Goal: Information Seeking & Learning: Learn about a topic

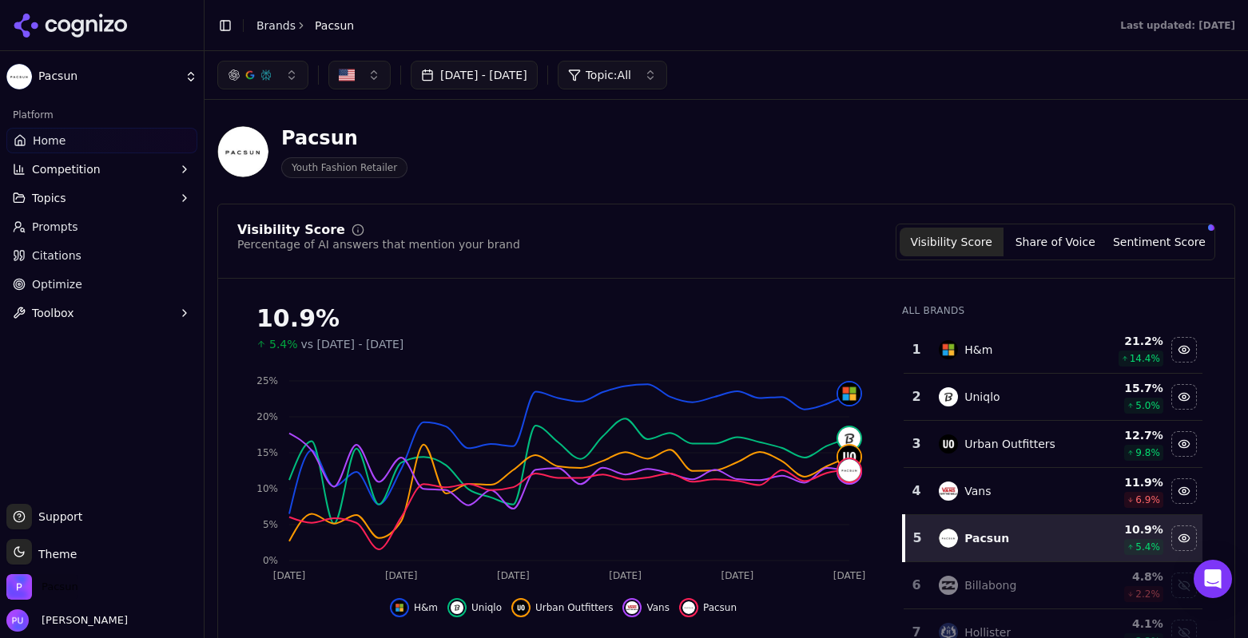
click at [51, 586] on span "Pacsun" at bounding box center [60, 587] width 37 height 14
click at [72, 619] on span "[PERSON_NAME]" at bounding box center [81, 621] width 93 height 14
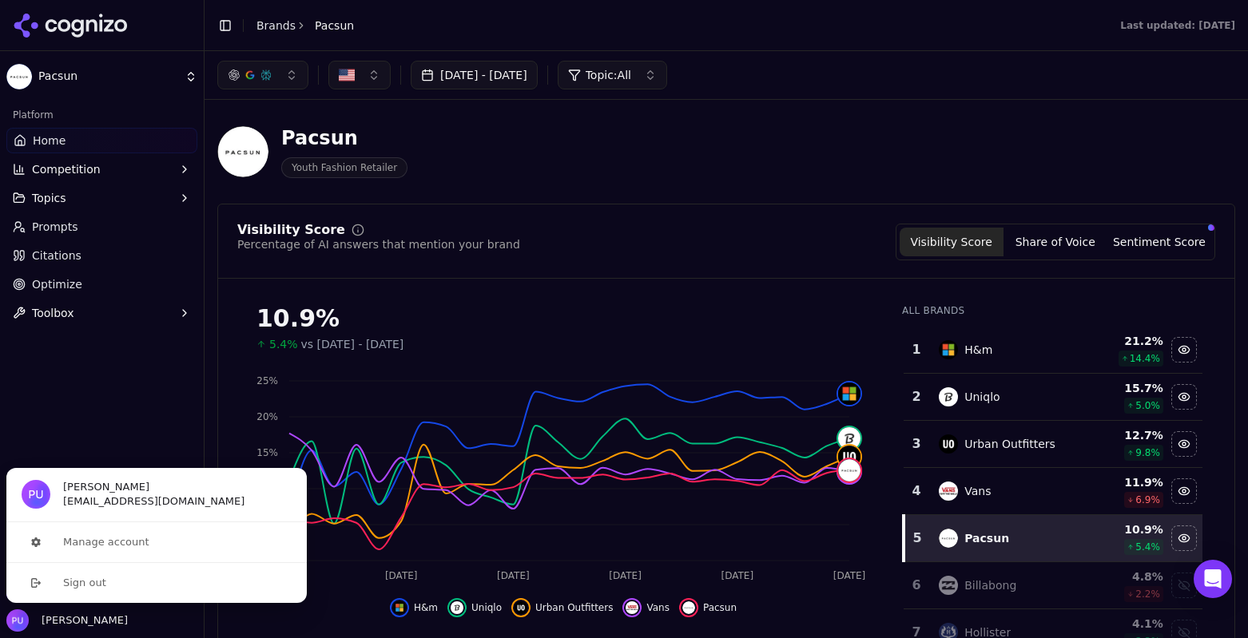
click at [127, 401] on div "Platform Home Competition Topics Prompts Citations Optimize Toolbox" at bounding box center [102, 297] width 204 height 402
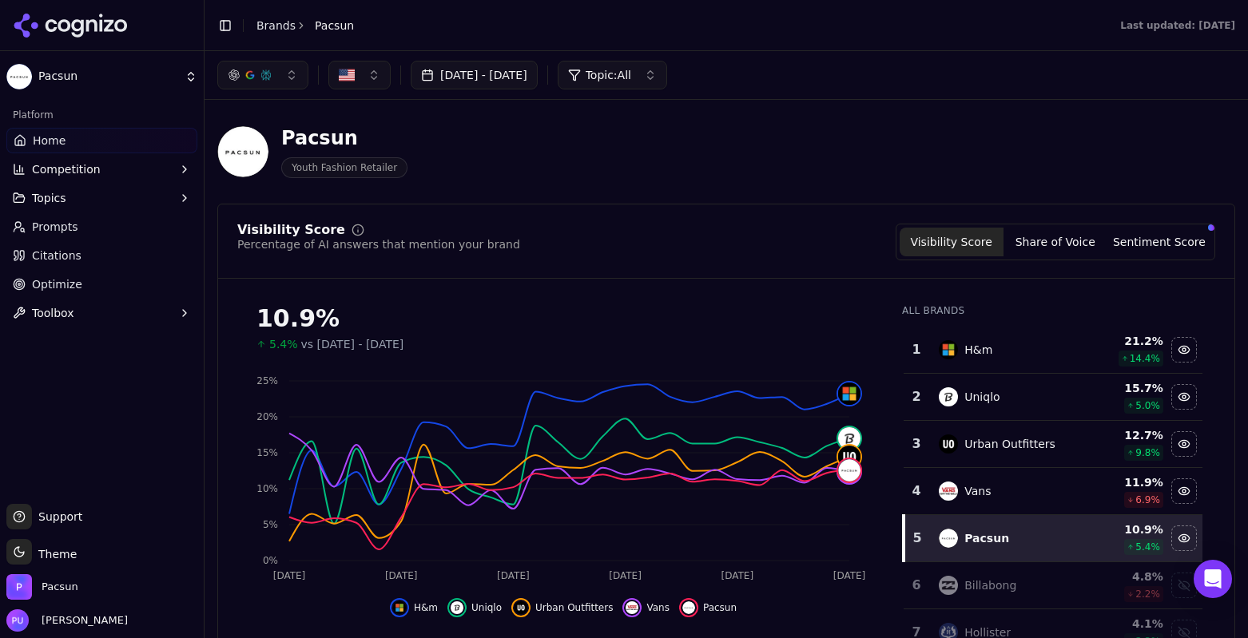
click at [66, 520] on span "Support" at bounding box center [57, 517] width 50 height 16
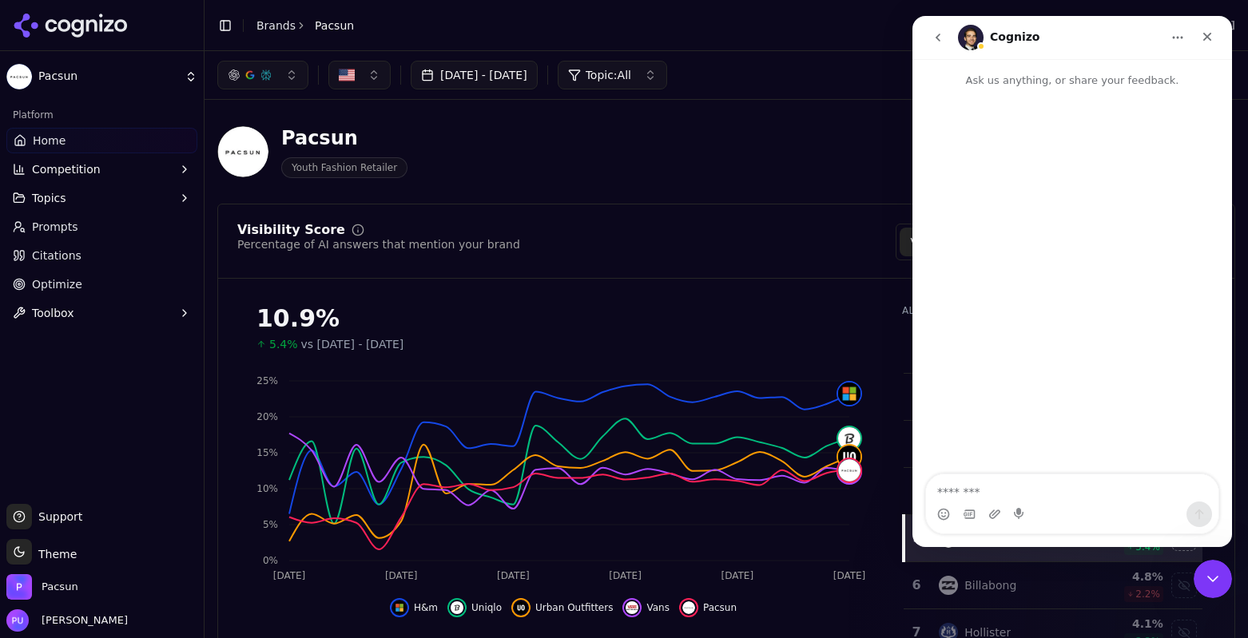
click at [943, 33] on icon "go back" at bounding box center [937, 37] width 13 height 13
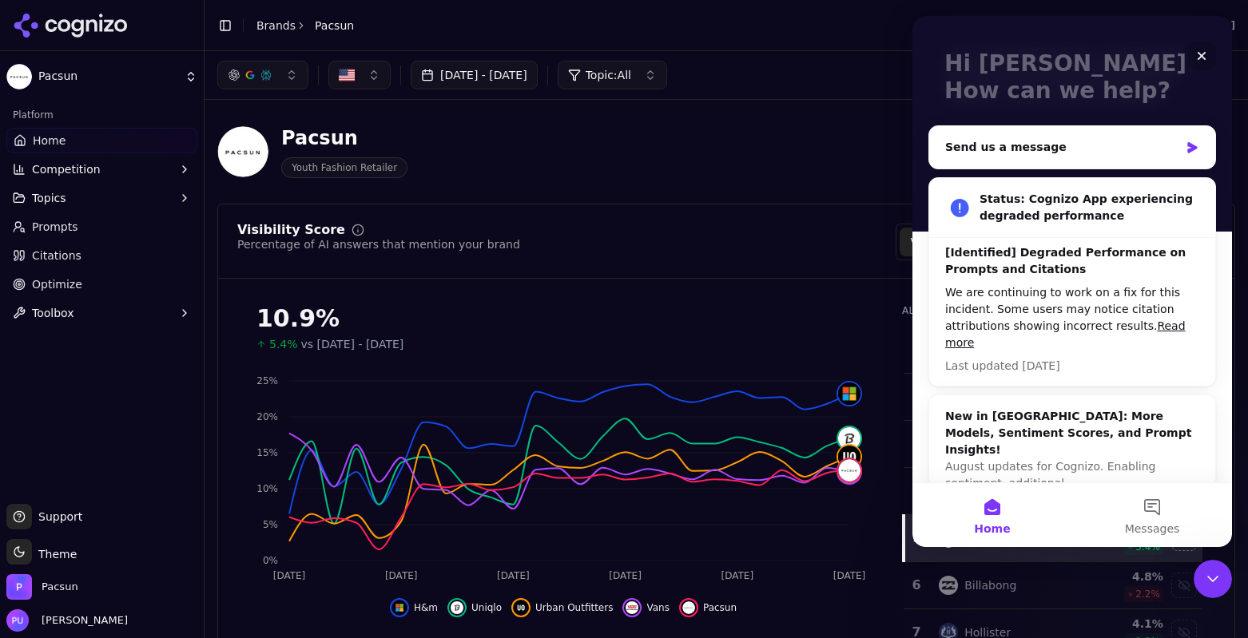
scroll to position [92, 0]
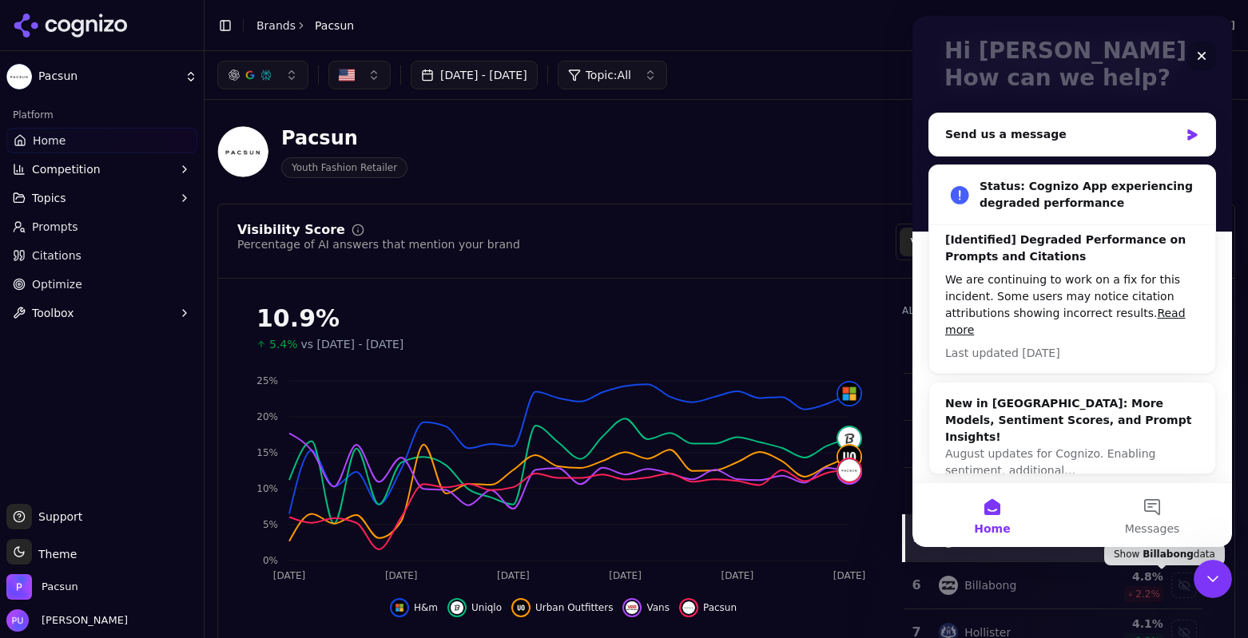
click at [1000, 506] on button "Home" at bounding box center [992, 515] width 160 height 64
click at [1198, 59] on icon "Close" at bounding box center [1201, 56] width 9 height 9
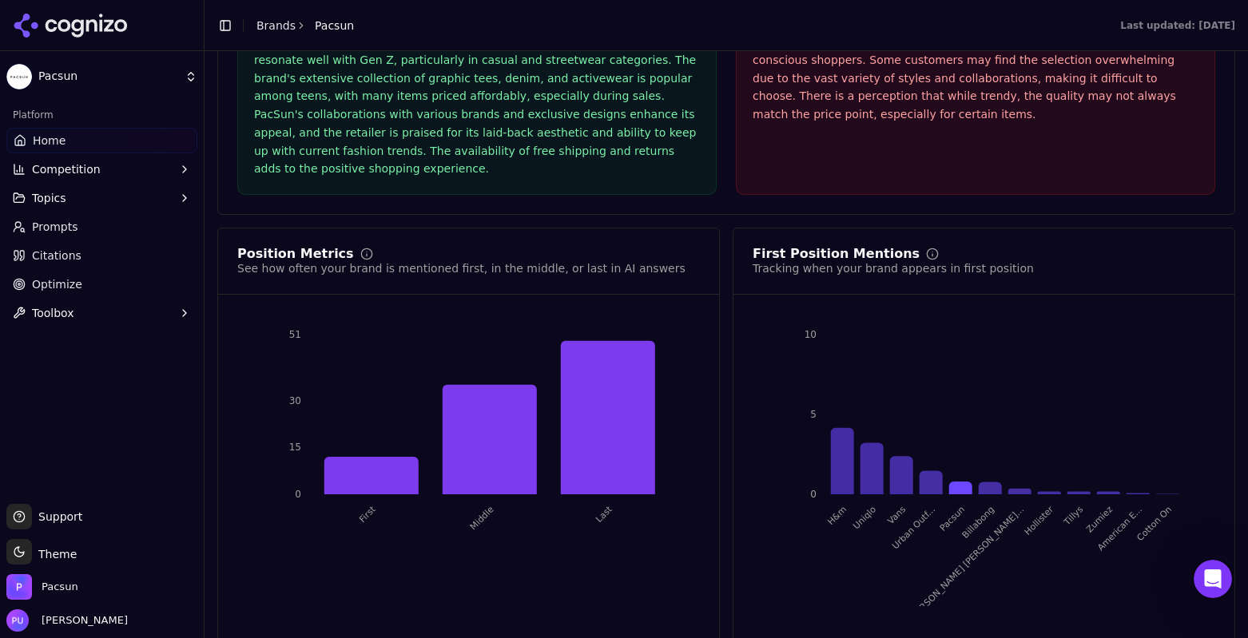
scroll to position [3004, 0]
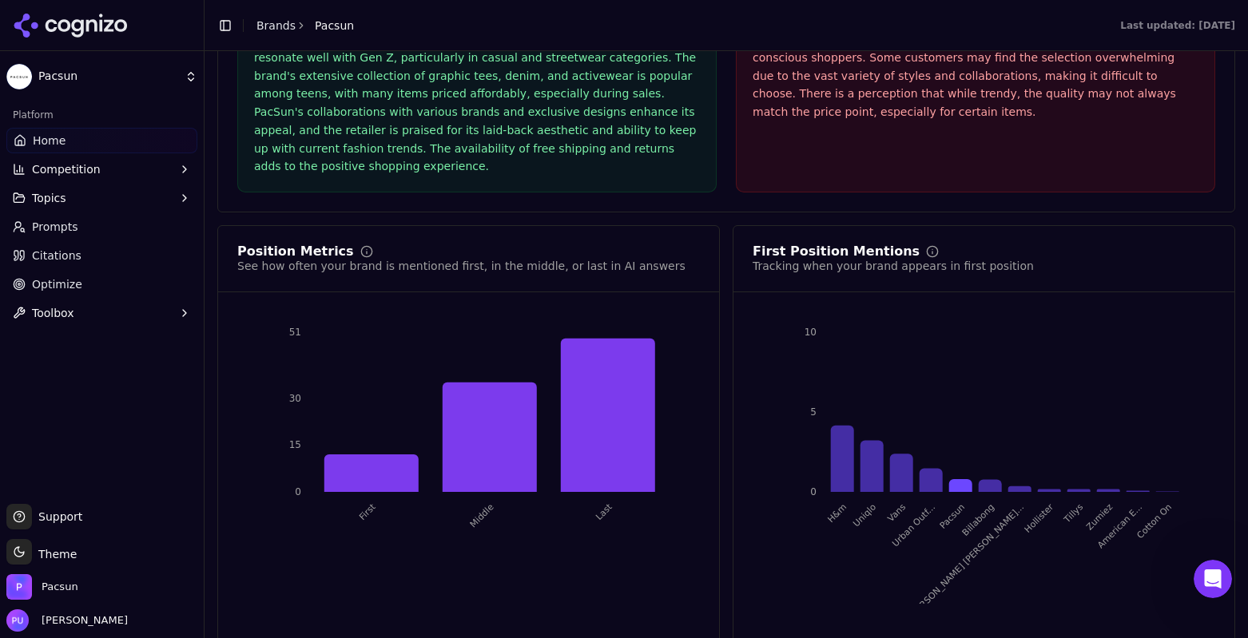
click at [112, 165] on button "Competition" at bounding box center [101, 170] width 191 height 26
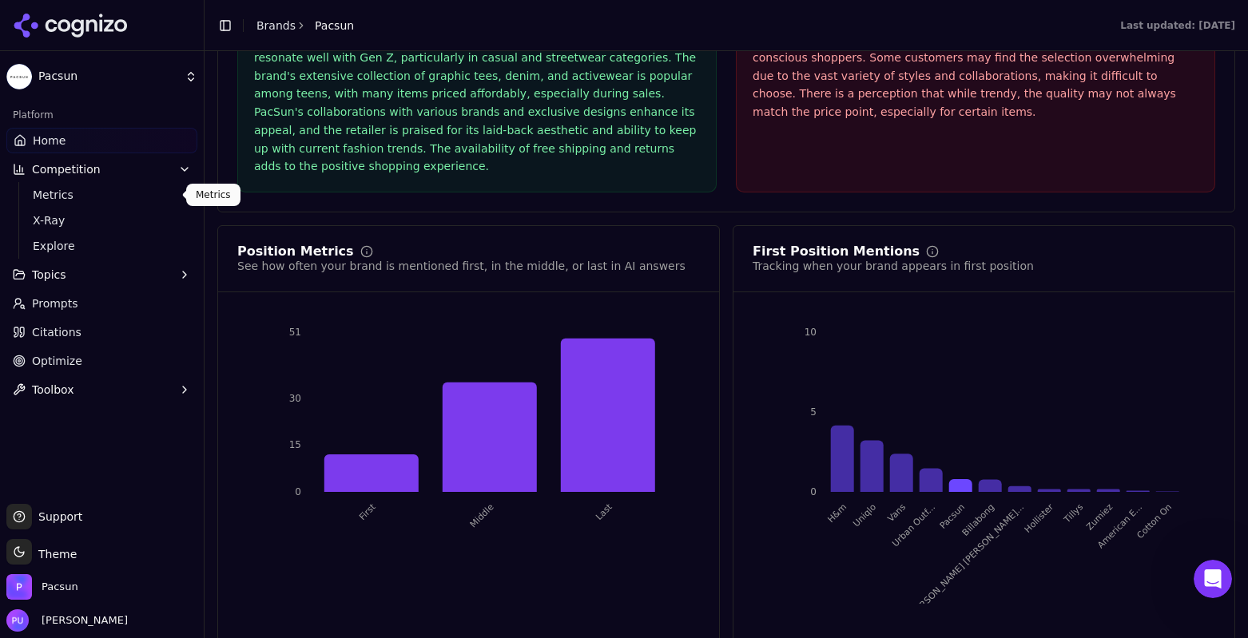
click at [118, 185] on link "Metrics" at bounding box center [102, 195] width 152 height 22
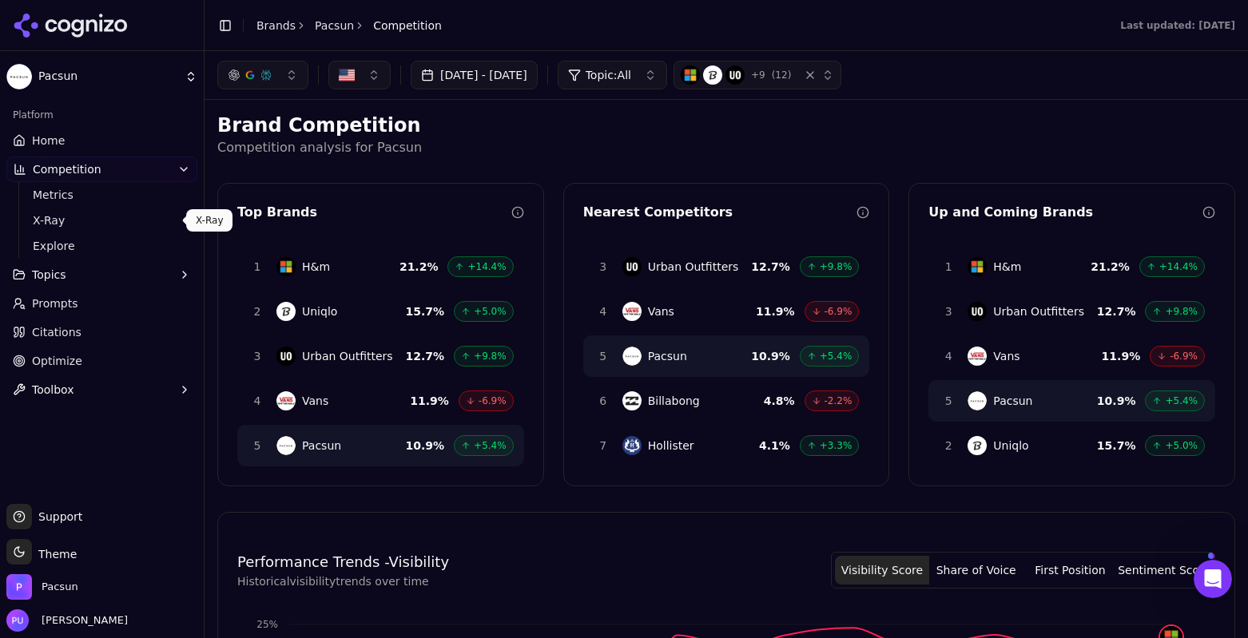
click at [109, 227] on span "X-Ray" at bounding box center [102, 220] width 139 height 16
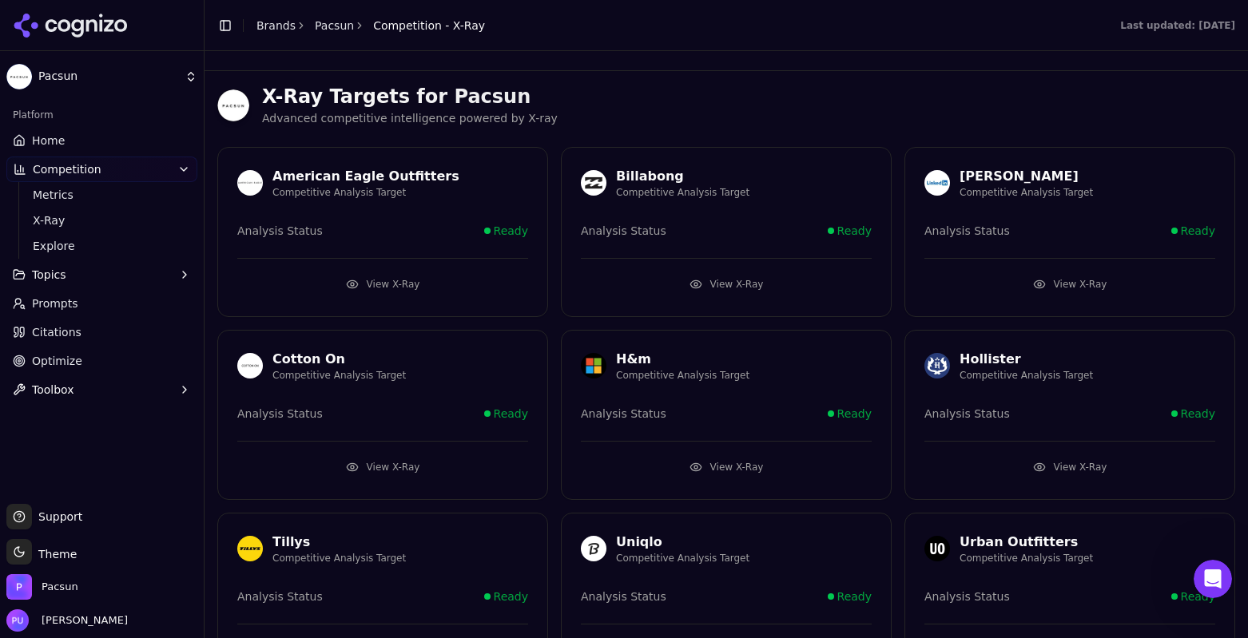
click at [94, 136] on link "Home" at bounding box center [101, 141] width 191 height 26
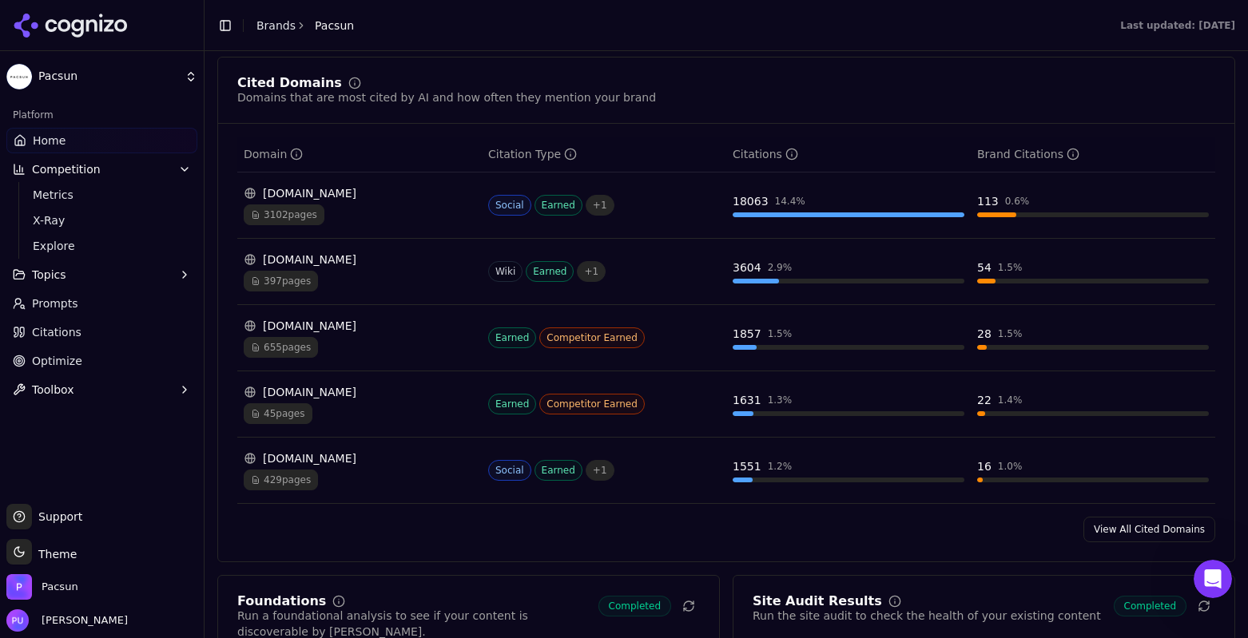
scroll to position [1666, 0]
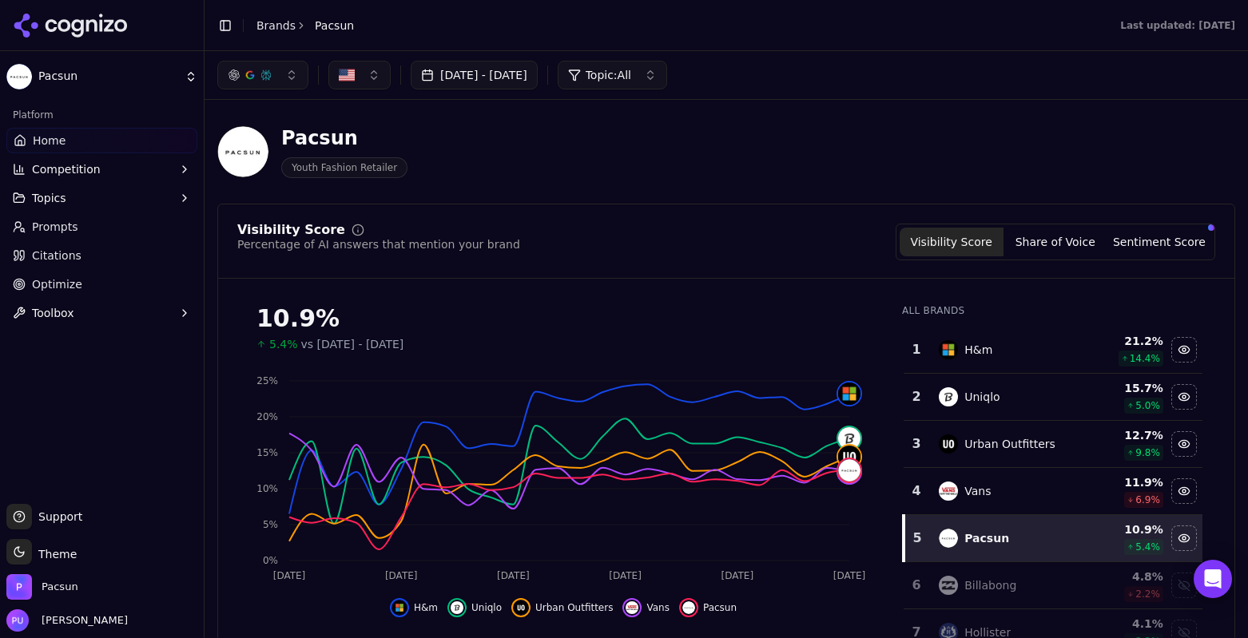
click at [1058, 250] on button "Share of Voice" at bounding box center [1055, 242] width 104 height 29
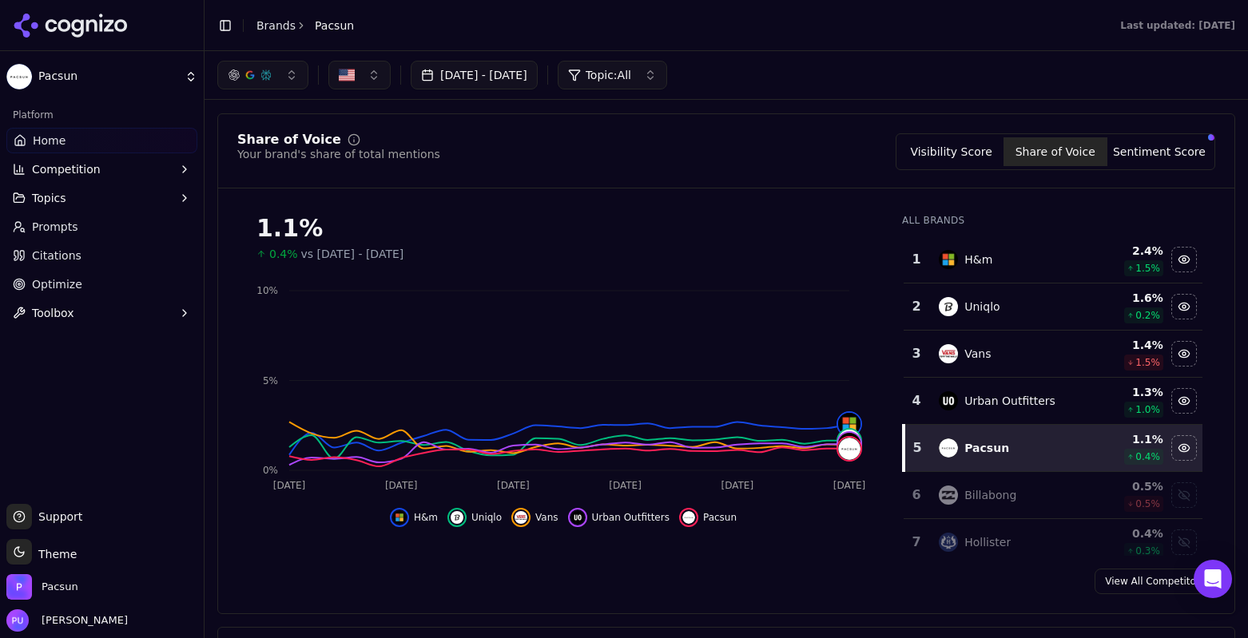
scroll to position [87, 0]
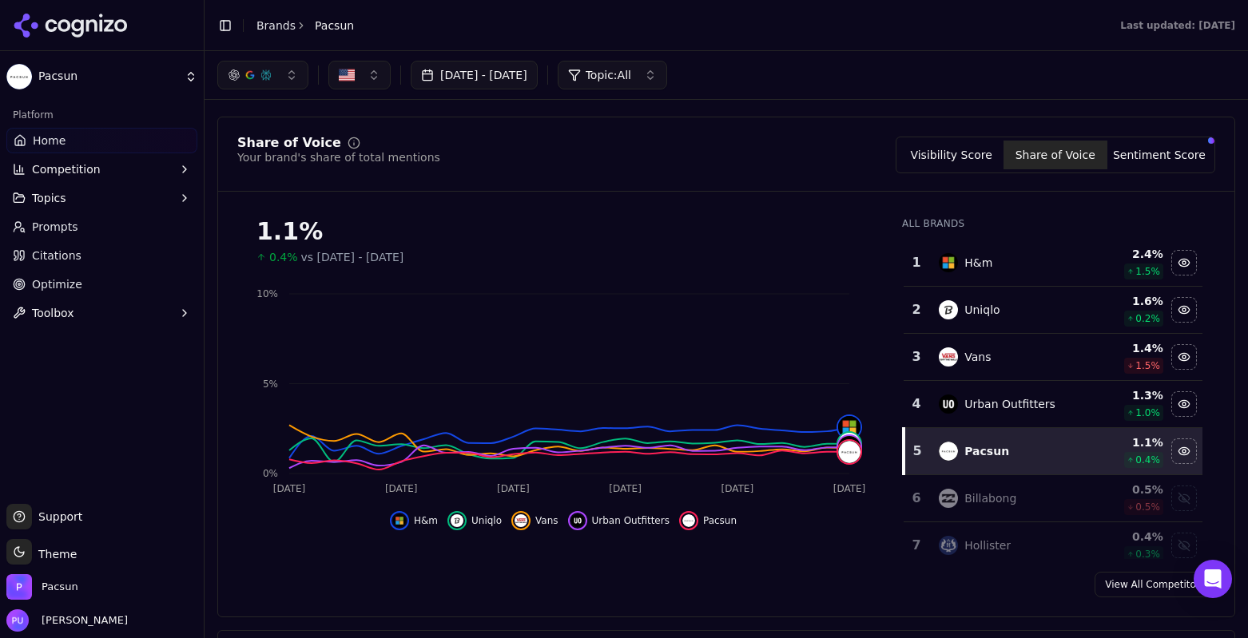
click at [1170, 164] on button "Sentiment Score" at bounding box center [1159, 155] width 104 height 29
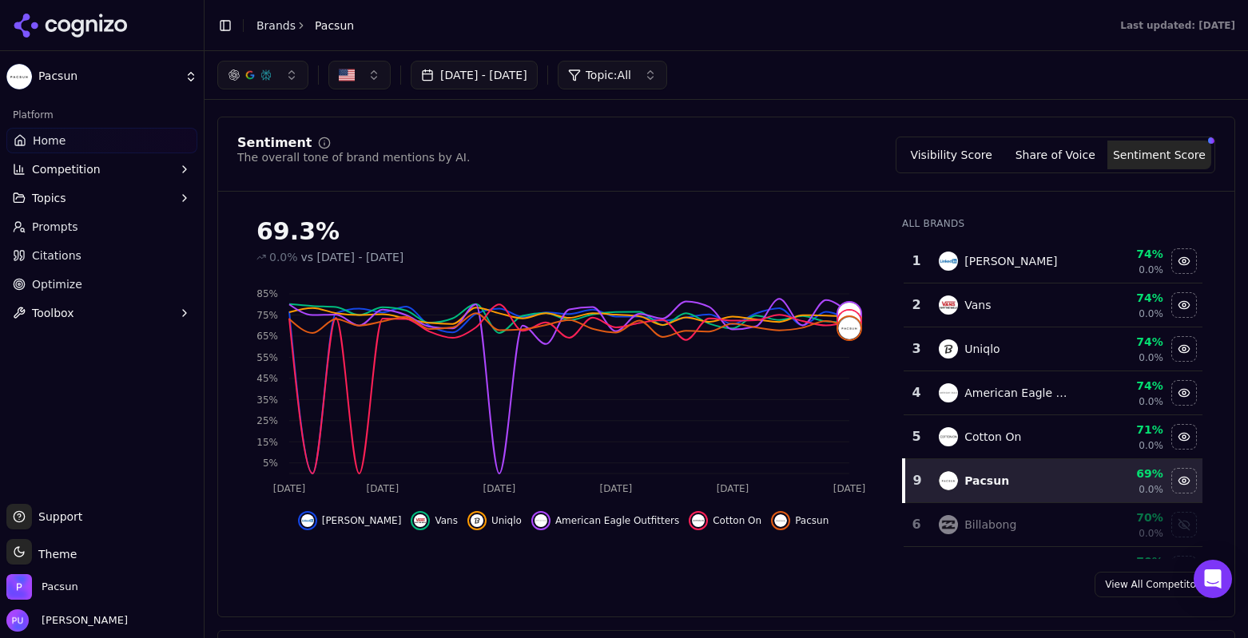
click at [923, 160] on button "Visibility Score" at bounding box center [952, 155] width 104 height 29
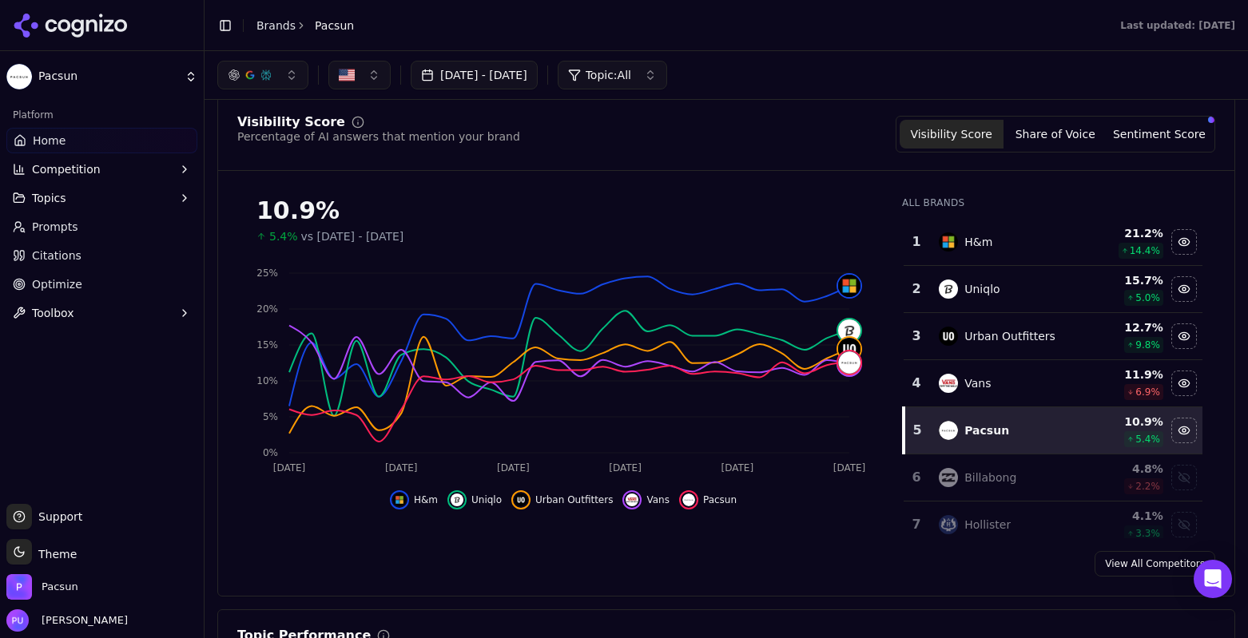
scroll to position [95, 0]
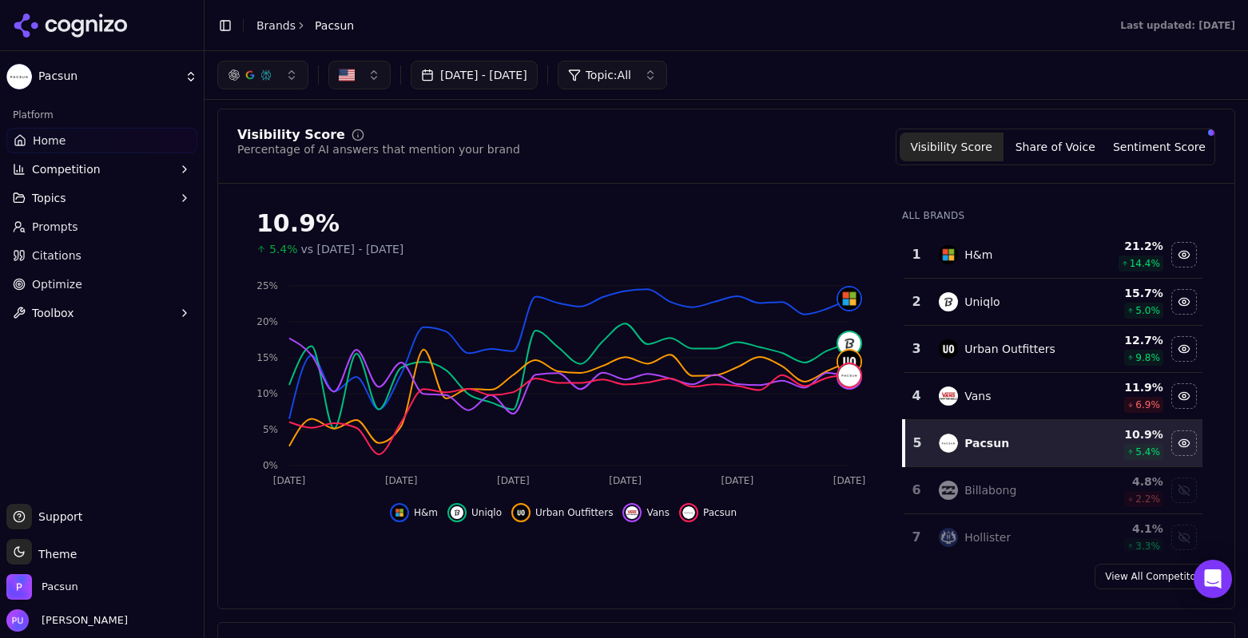
click at [1051, 149] on button "Share of Voice" at bounding box center [1055, 147] width 104 height 29
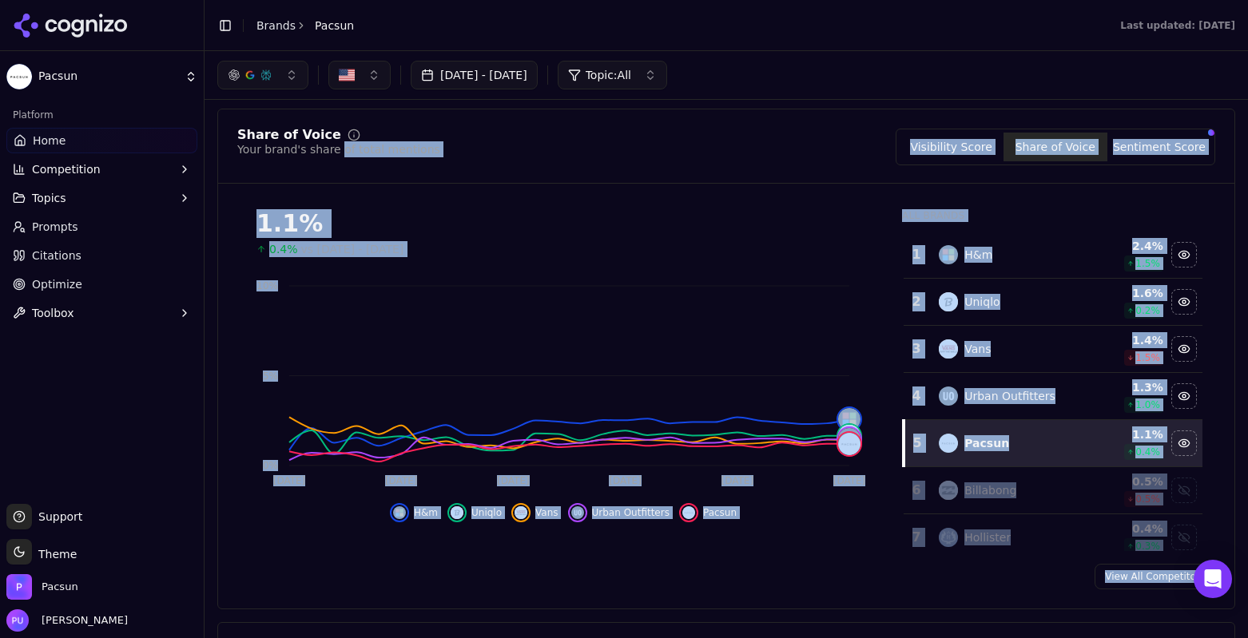
drag, startPoint x: 340, startPoint y: 112, endPoint x: 336, endPoint y: 153, distance: 40.9
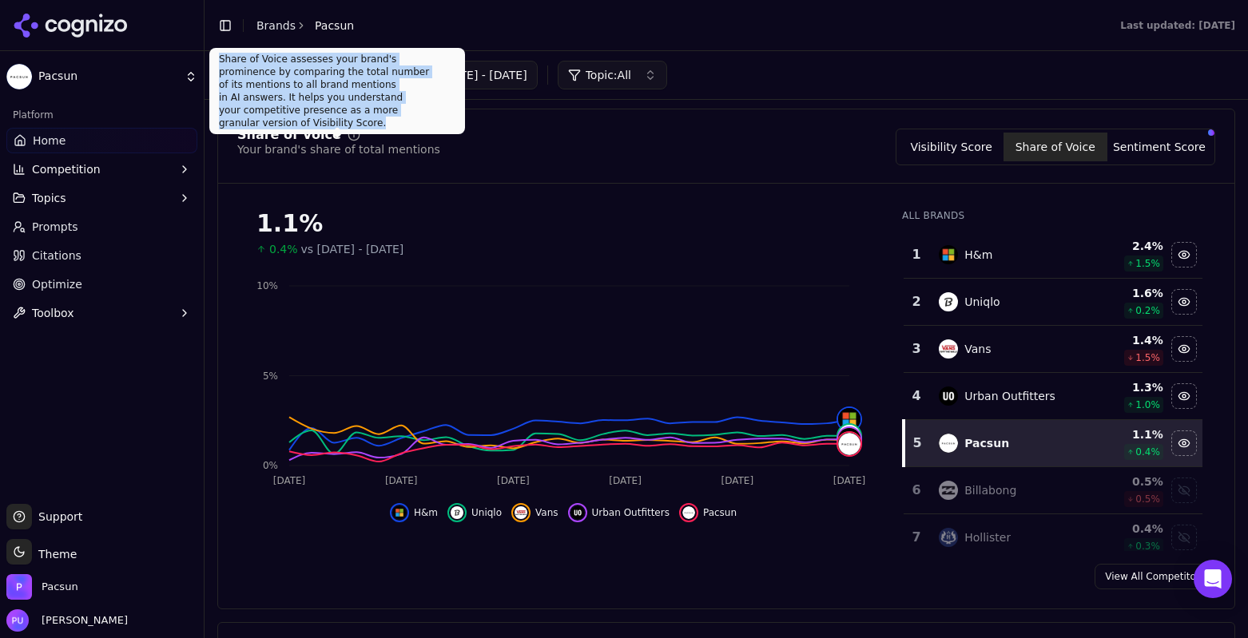
drag, startPoint x: 430, startPoint y: 109, endPoint x: 217, endPoint y: 62, distance: 217.8
click at [217, 62] on div "Share of Voice assesses your brand's prominence by comparing the total number o…" at bounding box center [337, 91] width 256 height 86
click at [253, 78] on div "Share of Voice assesses your brand's prominence by comparing the total number o…" at bounding box center [337, 91] width 256 height 86
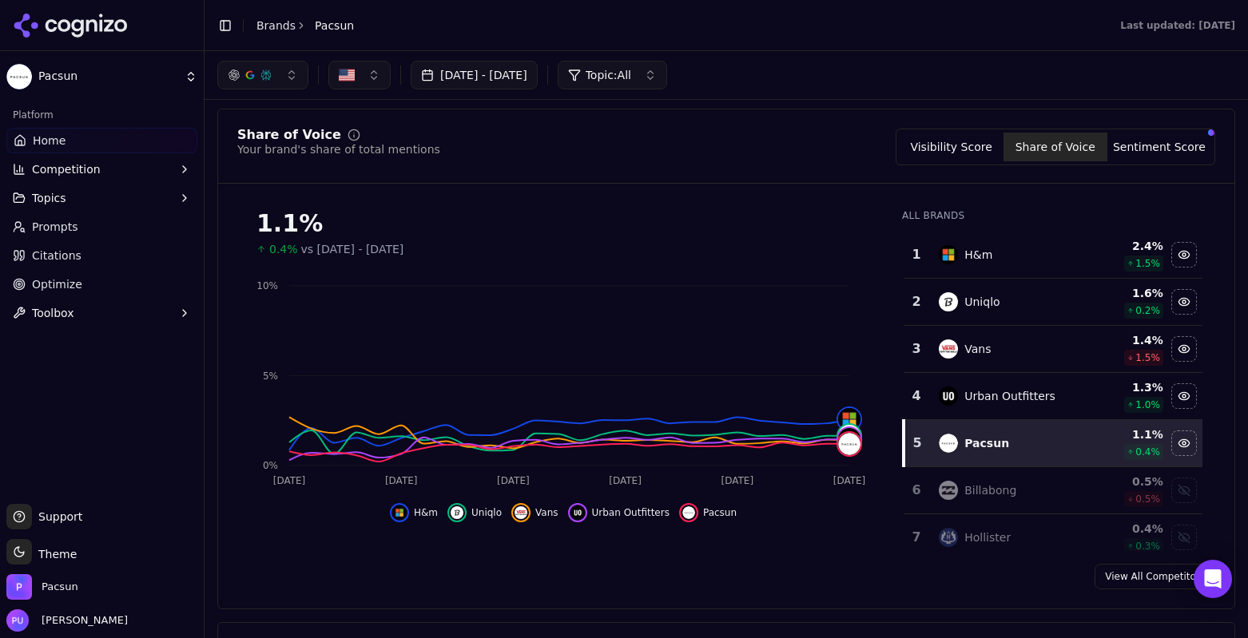
click at [862, 85] on div "[DATE] - [DATE] Topic: All" at bounding box center [726, 75] width 1018 height 29
click at [352, 135] on div "Share of Voice" at bounding box center [338, 135] width 203 height 13
click at [1122, 157] on button "Sentiment Score" at bounding box center [1159, 147] width 104 height 29
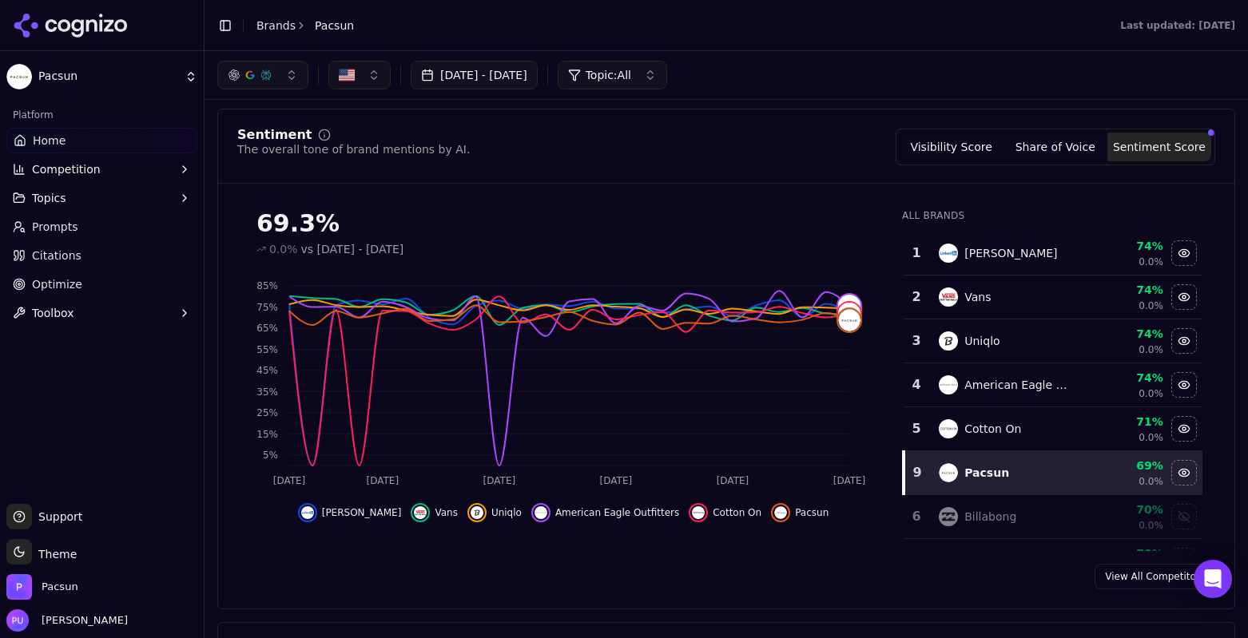
click at [955, 199] on div "All Brands 1 [PERSON_NAME] 74% 0.0% 2 Vans 74% 0.0% 3 Uniqlo 74% 0.0% 4 America…" at bounding box center [1052, 374] width 326 height 355
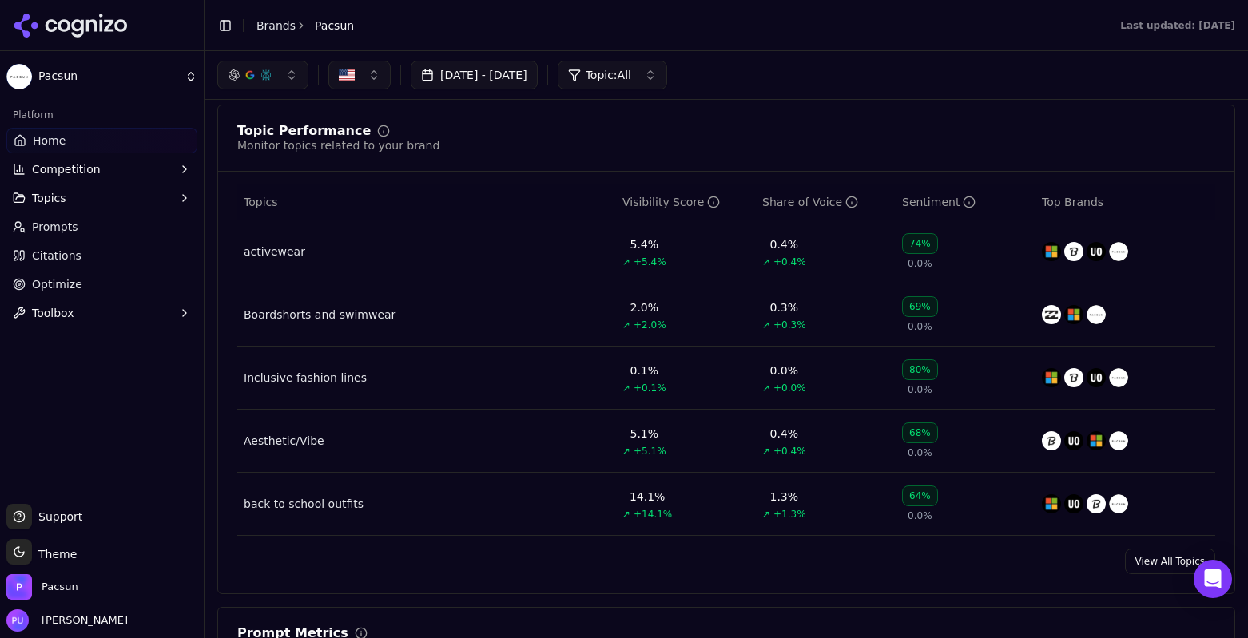
scroll to position [610, 0]
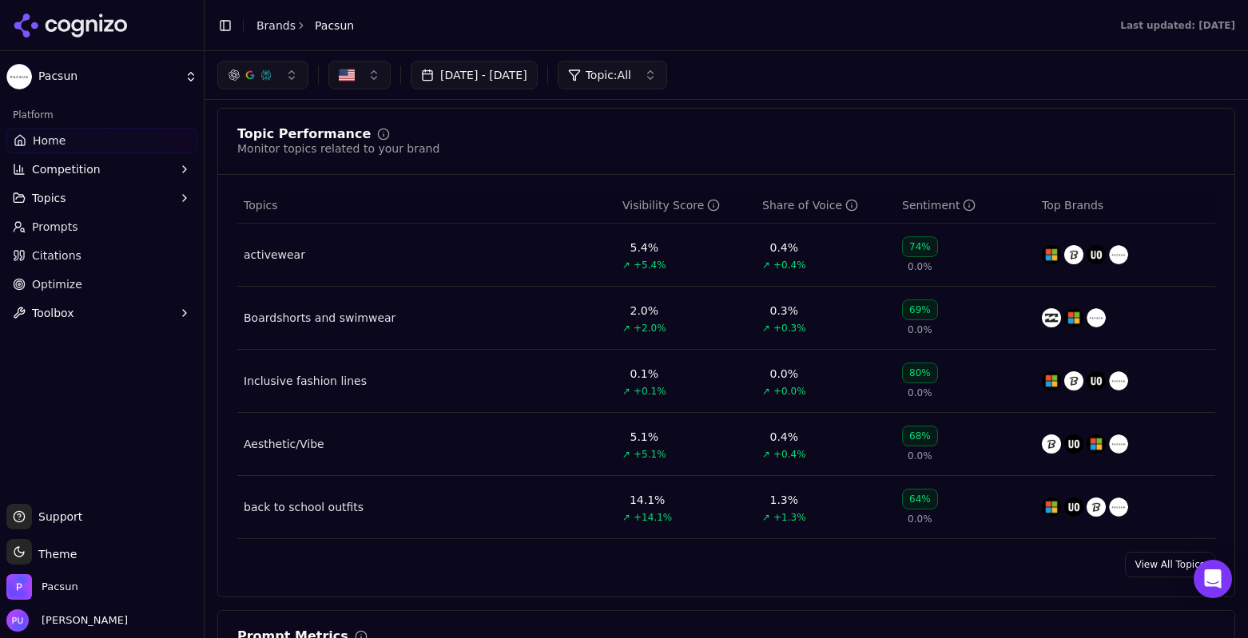
click at [1126, 564] on link "View All Topics" at bounding box center [1170, 565] width 90 height 26
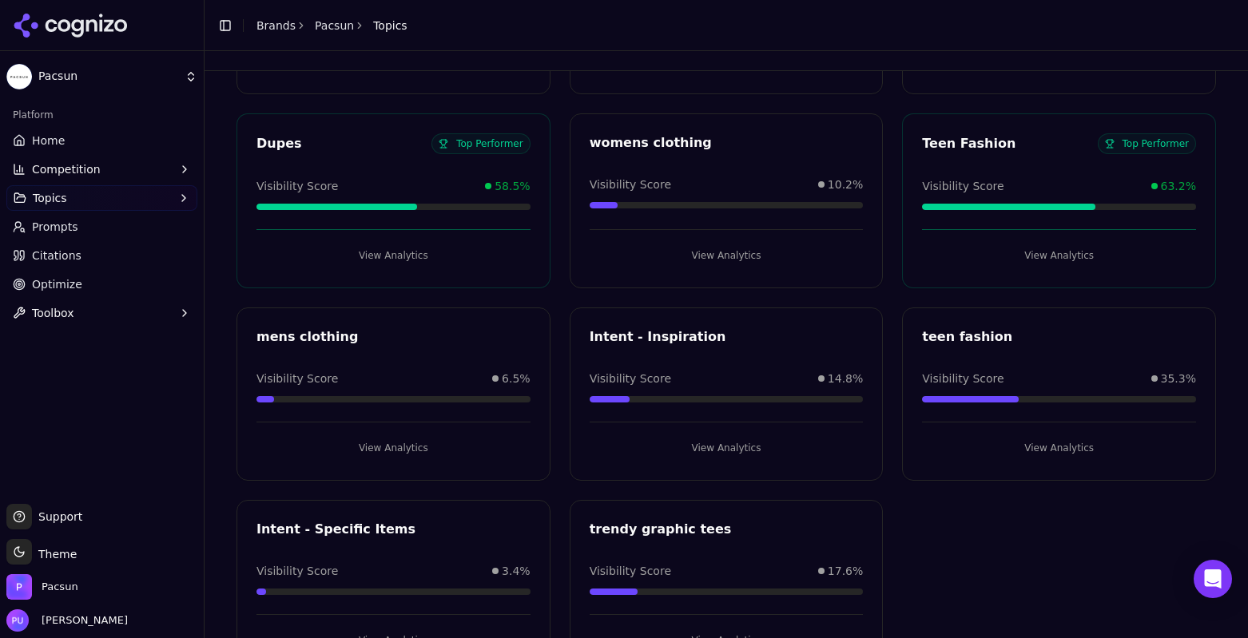
scroll to position [1178, 0]
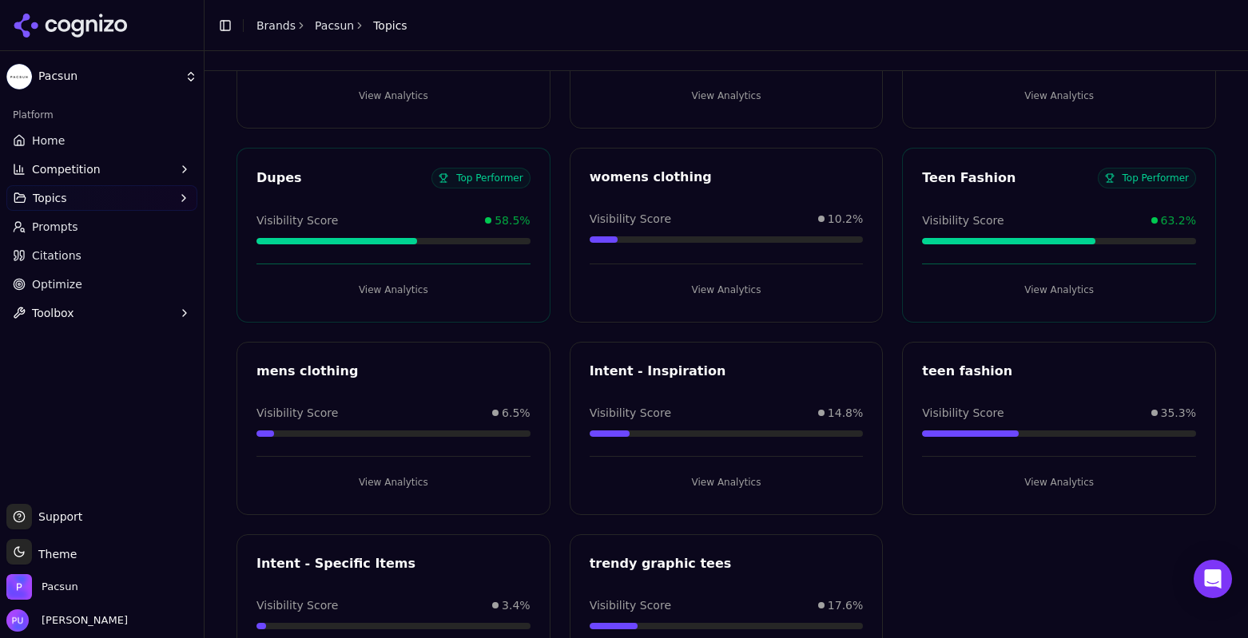
click at [424, 294] on button "View Analytics" at bounding box center [393, 290] width 274 height 26
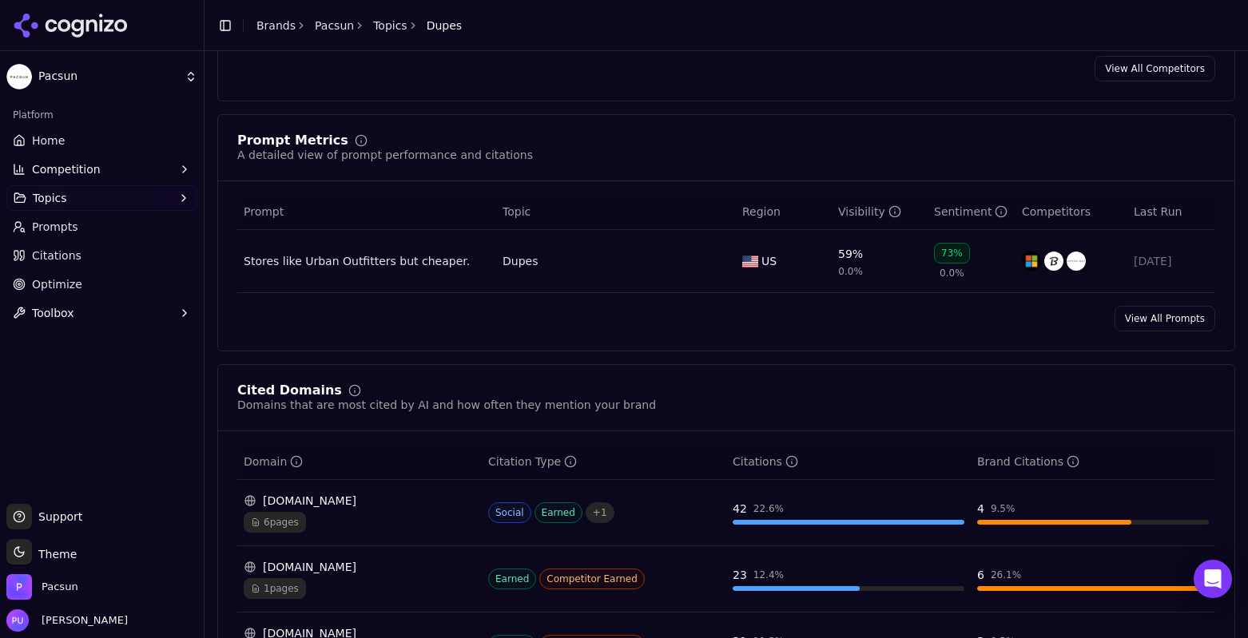
scroll to position [998, 0]
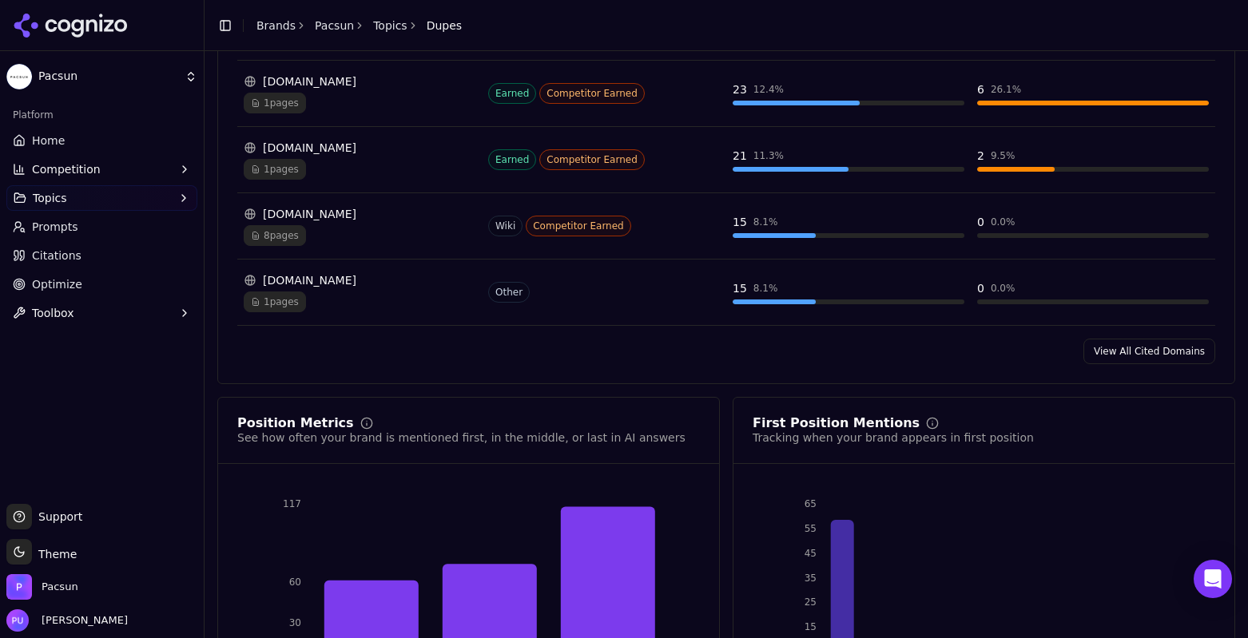
click at [109, 194] on button "Topics" at bounding box center [101, 198] width 191 height 26
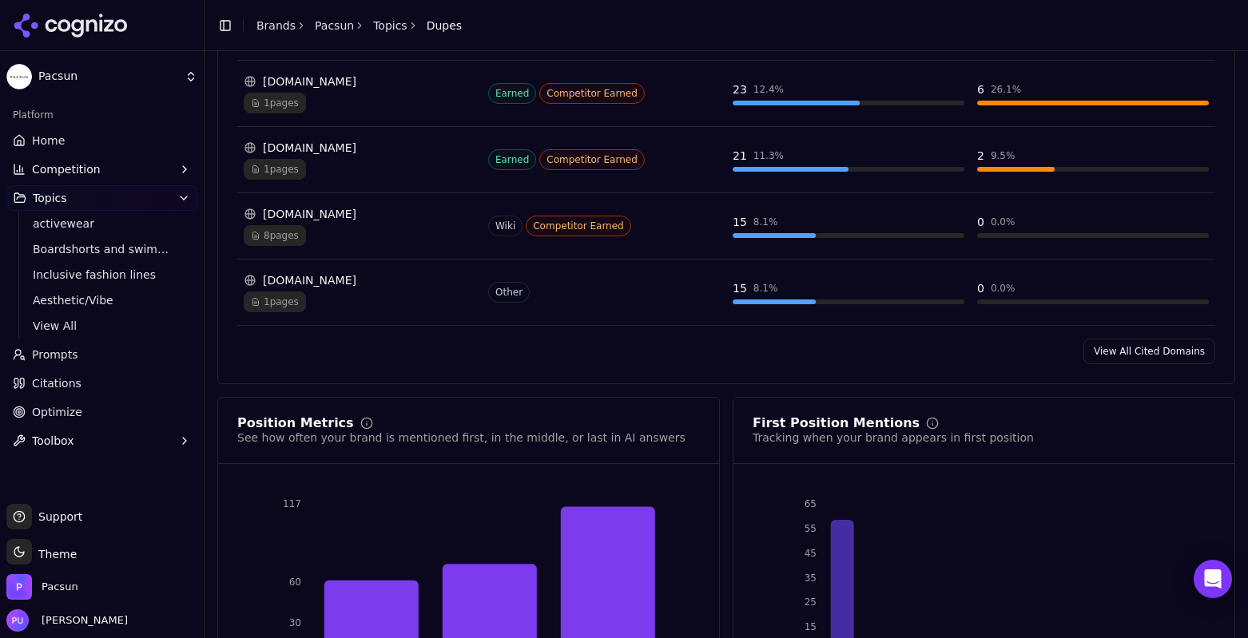
click at [109, 197] on button "Topics" at bounding box center [101, 198] width 191 height 26
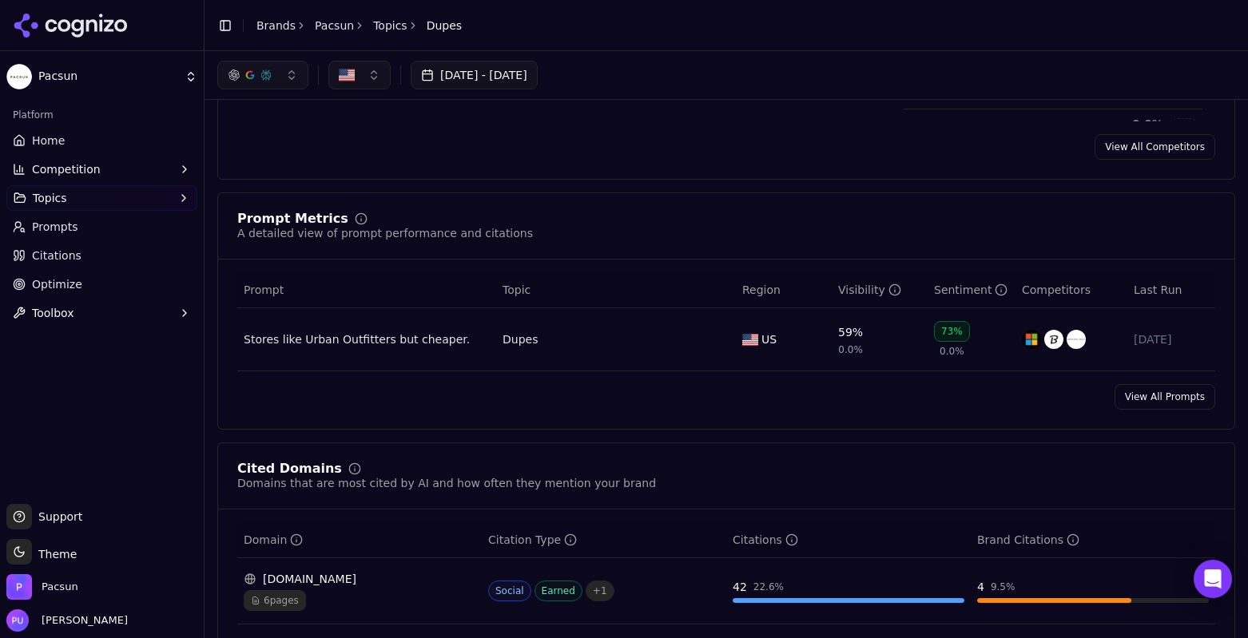
scroll to position [0, 0]
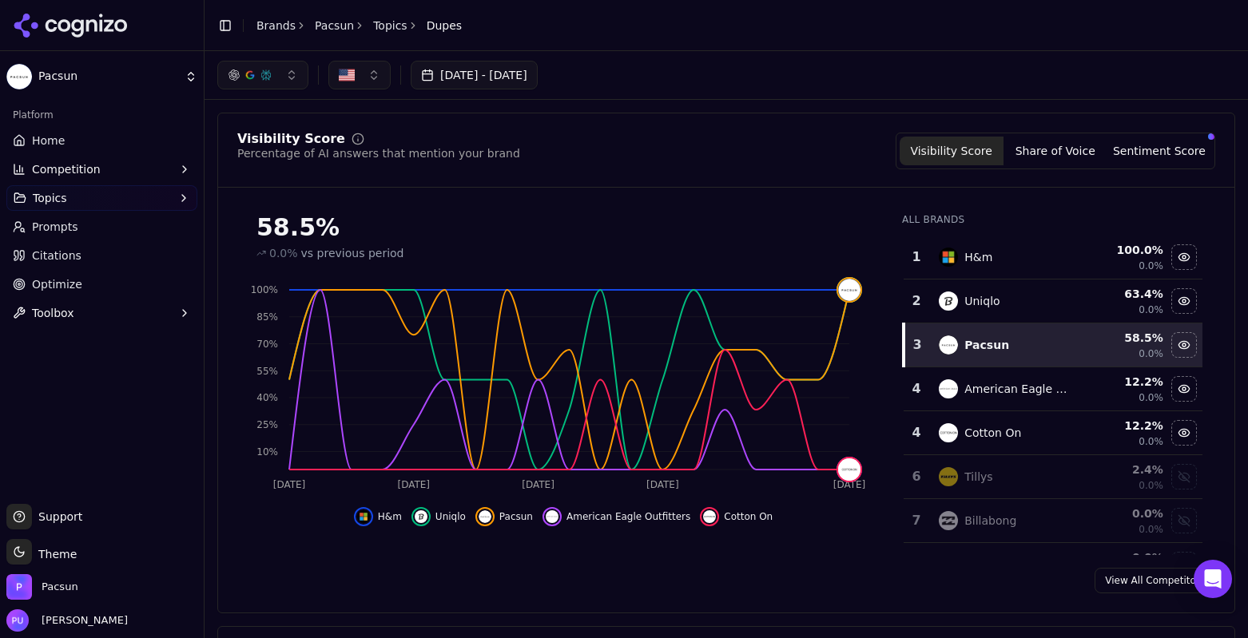
click at [395, 27] on link "Topics" at bounding box center [390, 26] width 34 height 16
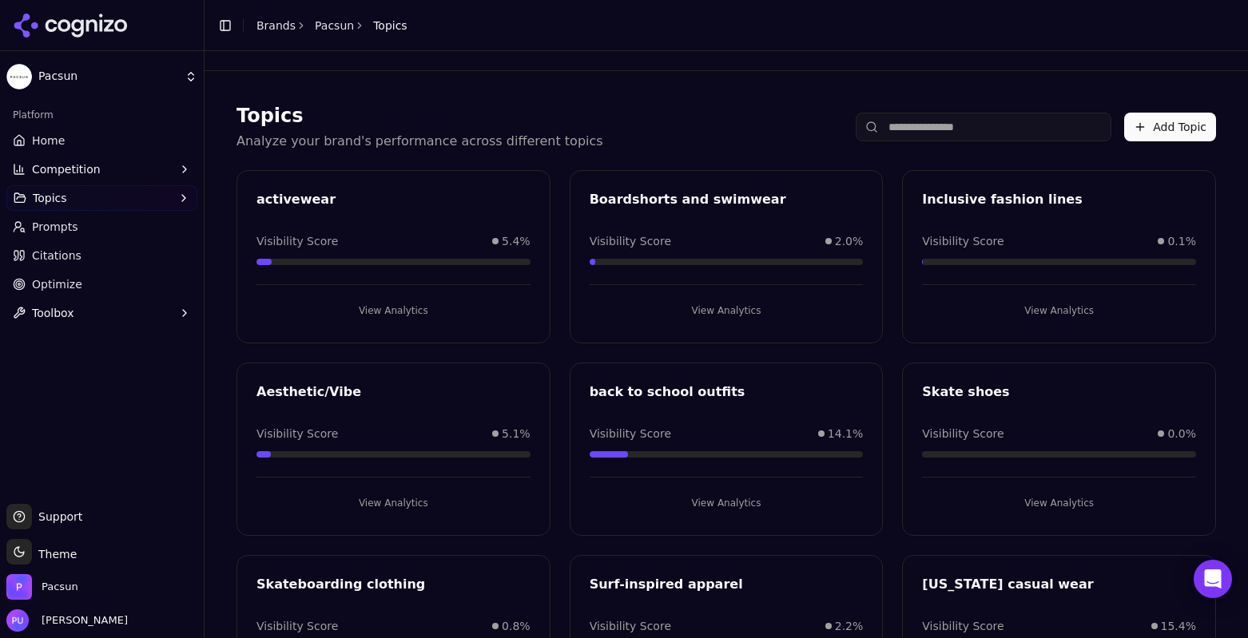
click at [318, 28] on link "Pacsun" at bounding box center [334, 26] width 39 height 16
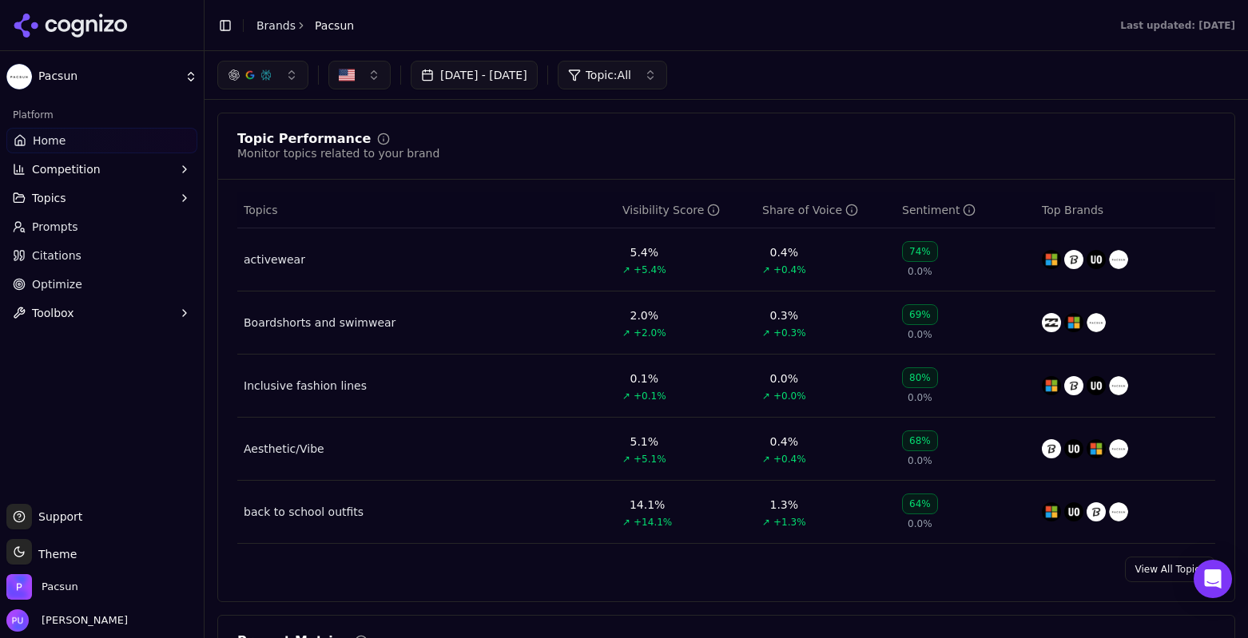
scroll to position [589, 0]
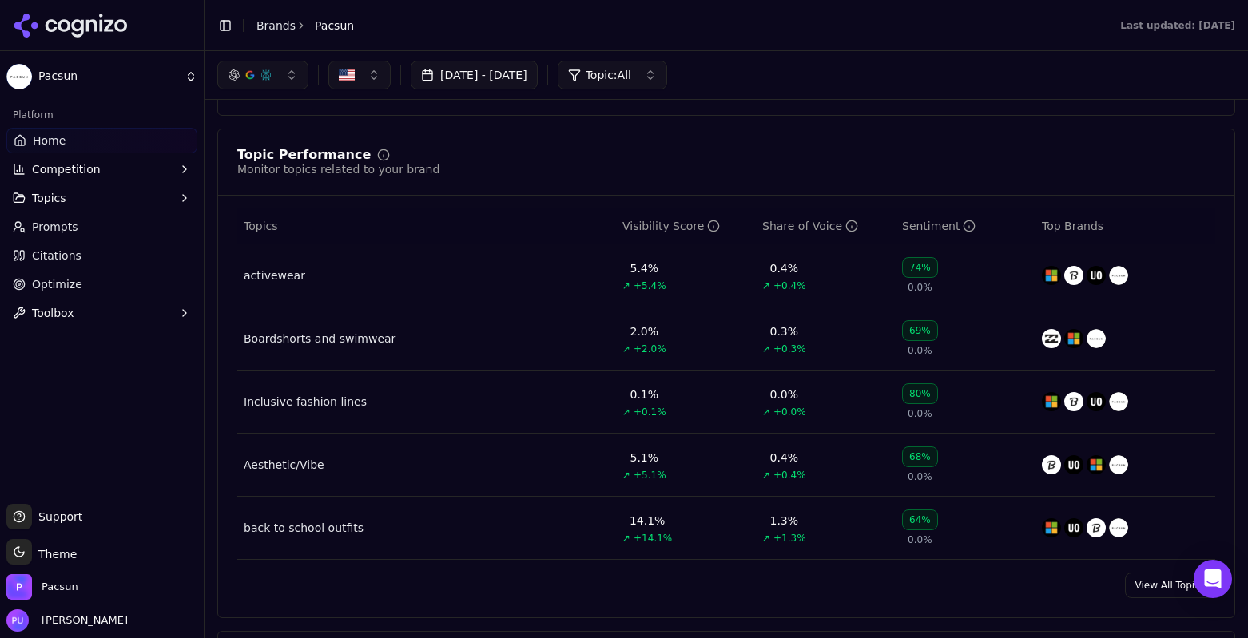
click at [1166, 585] on link "View All Topics" at bounding box center [1170, 586] width 90 height 26
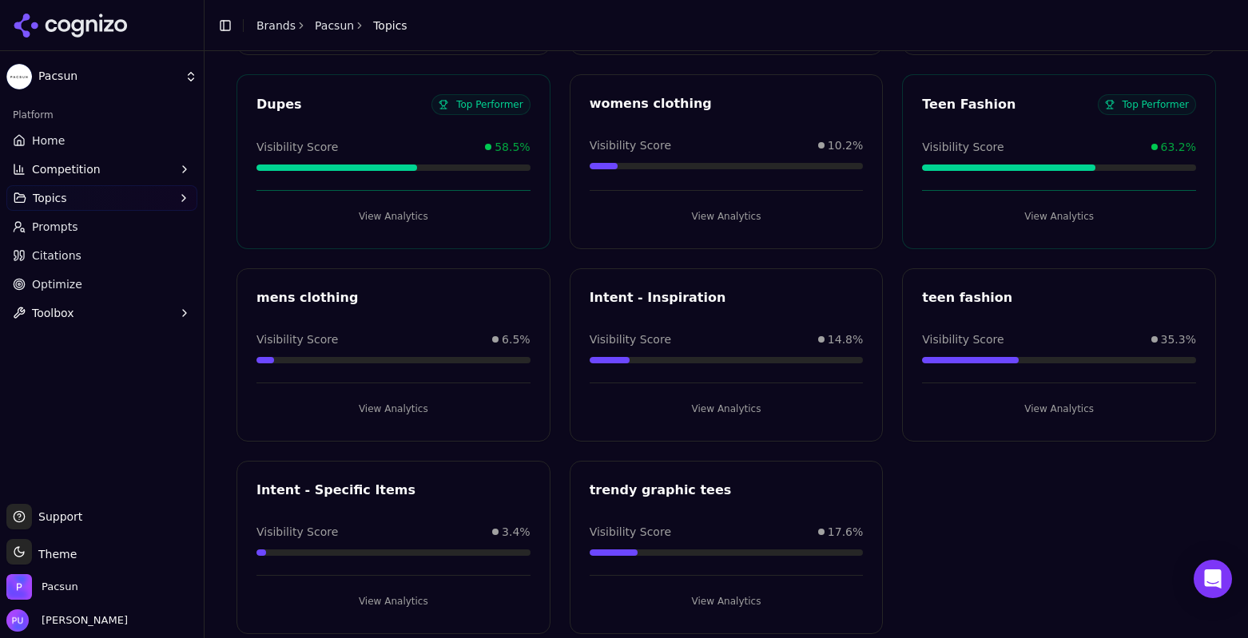
scroll to position [1253, 0]
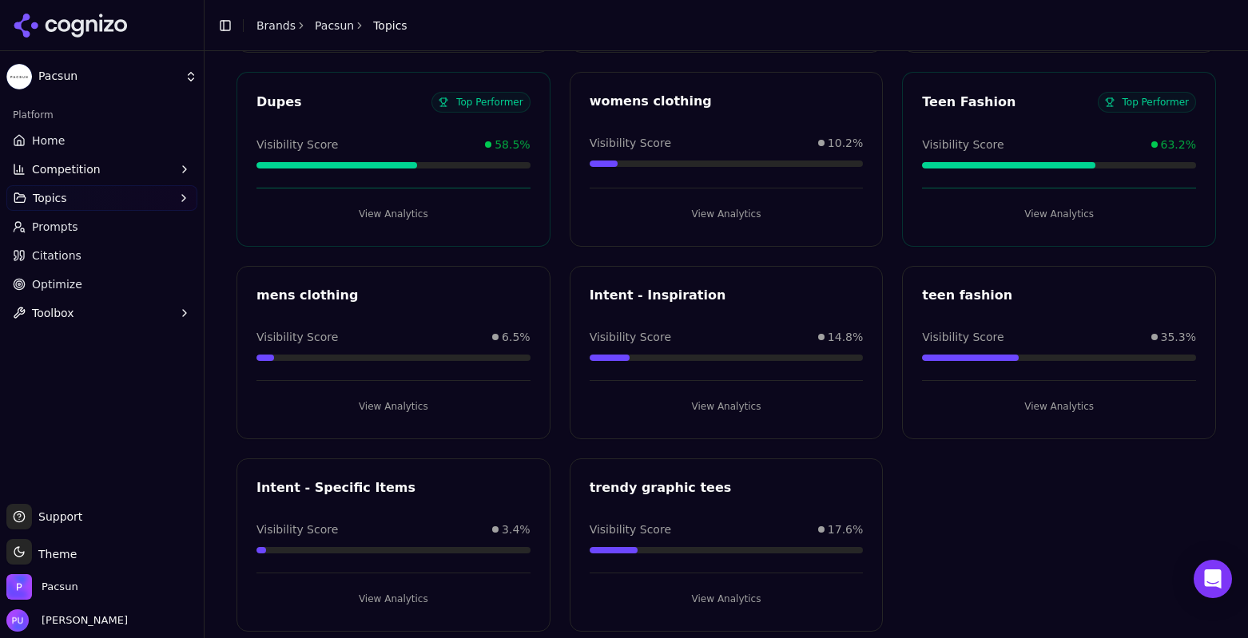
click at [1075, 219] on button "View Analytics" at bounding box center [1059, 214] width 274 height 26
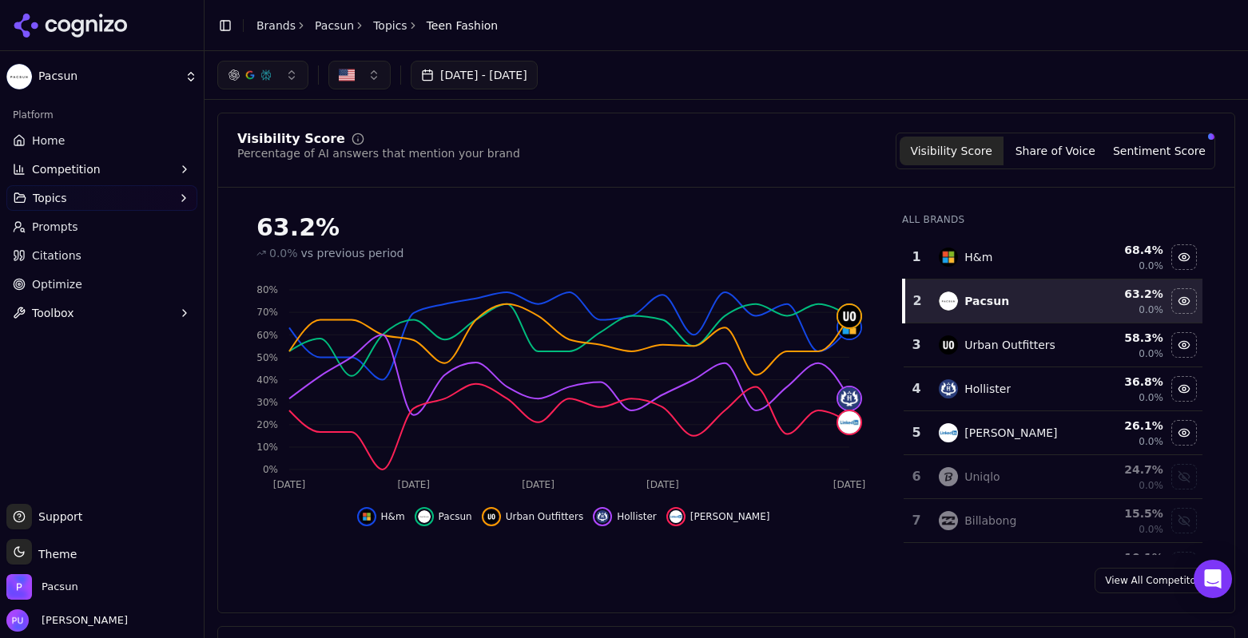
click at [339, 27] on link "Pacsun" at bounding box center [334, 26] width 39 height 16
